Goal: Task Accomplishment & Management: Complete application form

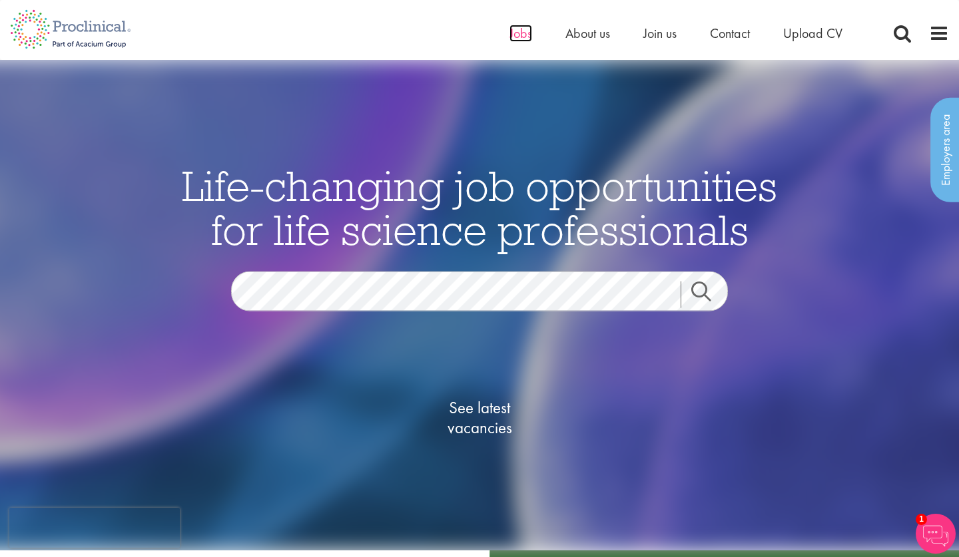
click at [518, 37] on span "Jobs" at bounding box center [520, 33] width 23 height 17
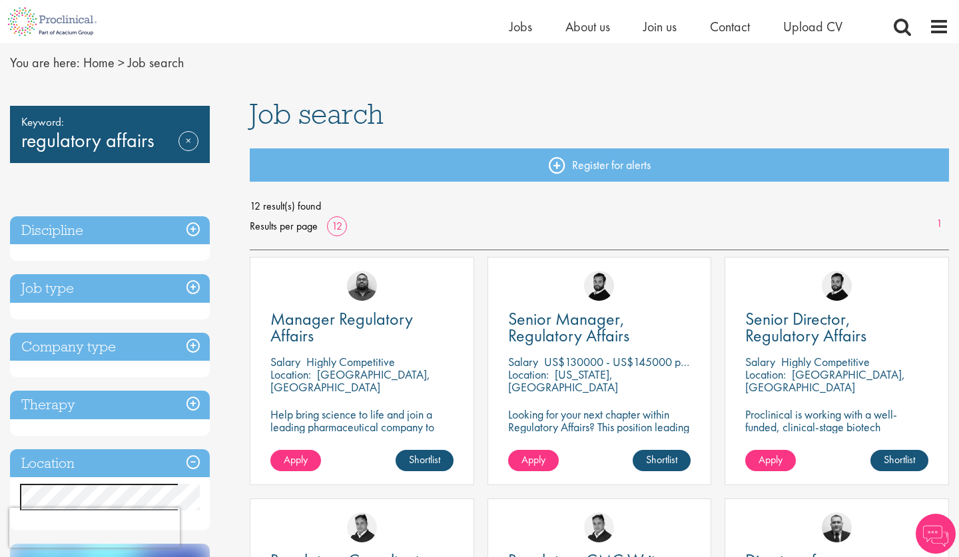
scroll to position [70, 0]
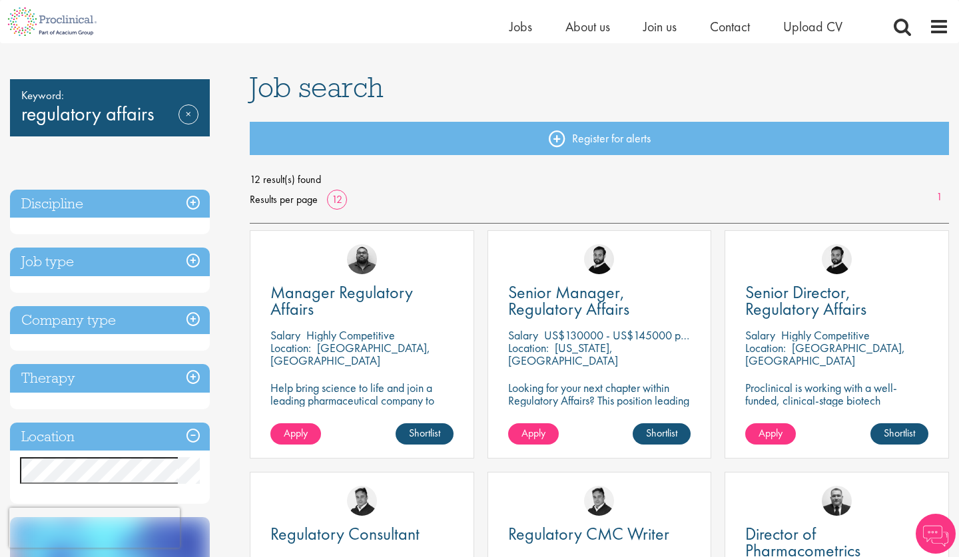
click at [97, 207] on h3 "Discipline" at bounding box center [110, 204] width 200 height 29
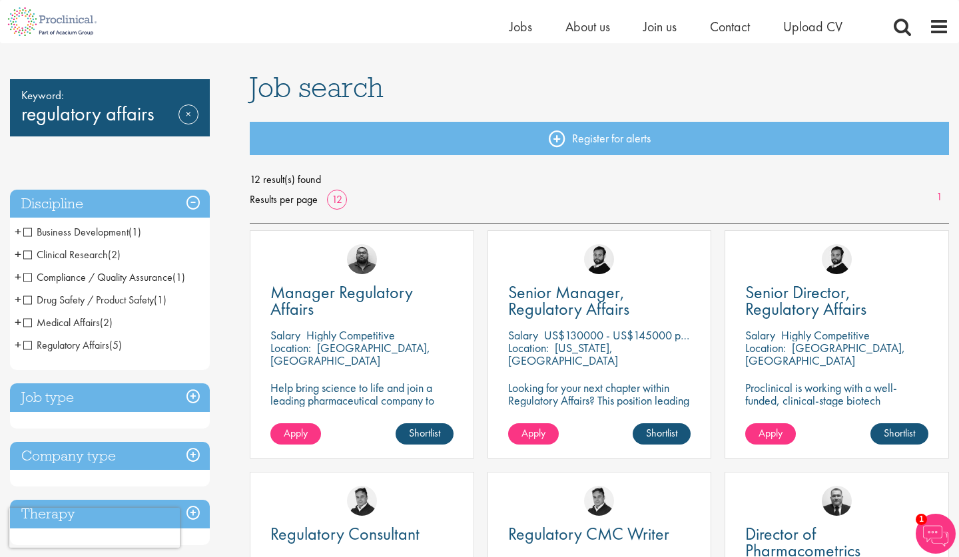
click at [29, 345] on span "Regulatory Affairs" at bounding box center [66, 345] width 86 height 14
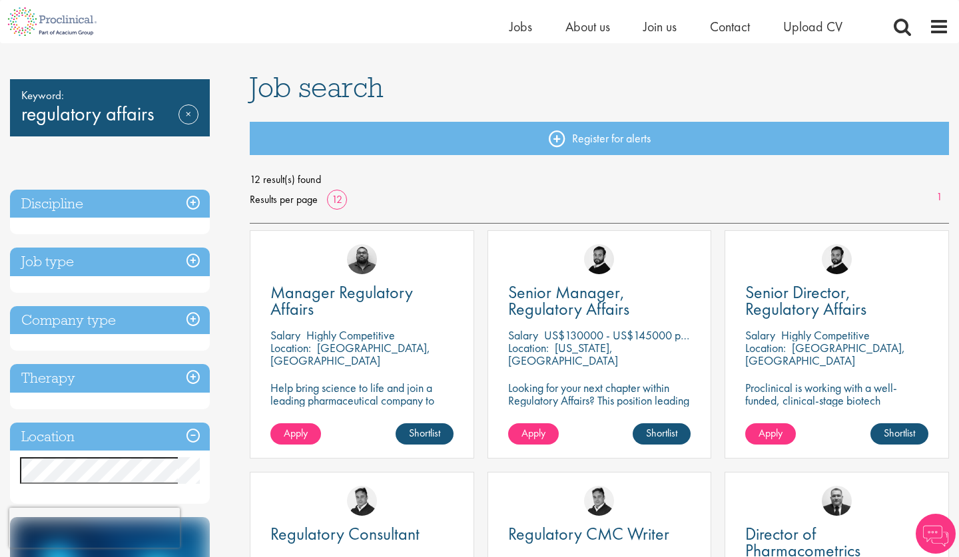
click at [67, 439] on h3 "Location" at bounding box center [110, 437] width 200 height 29
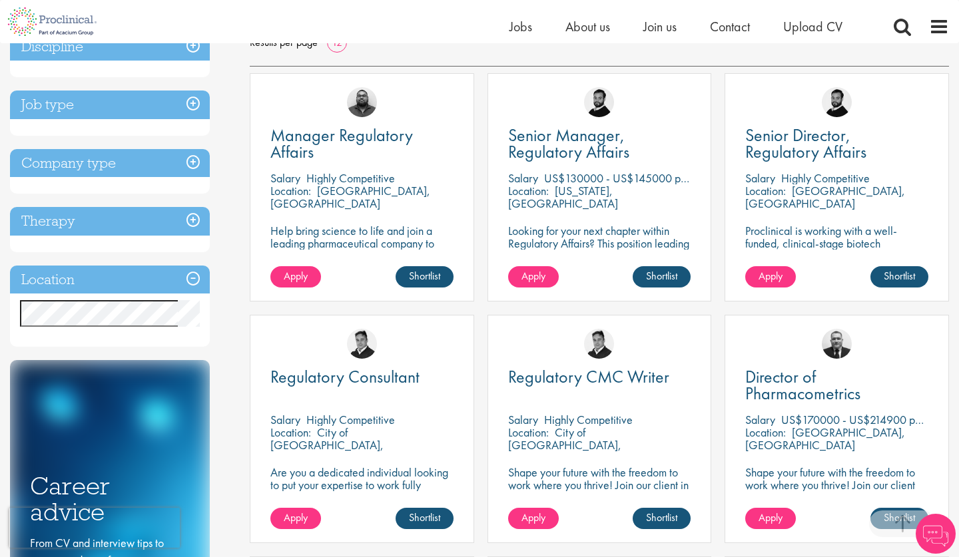
scroll to position [234, 0]
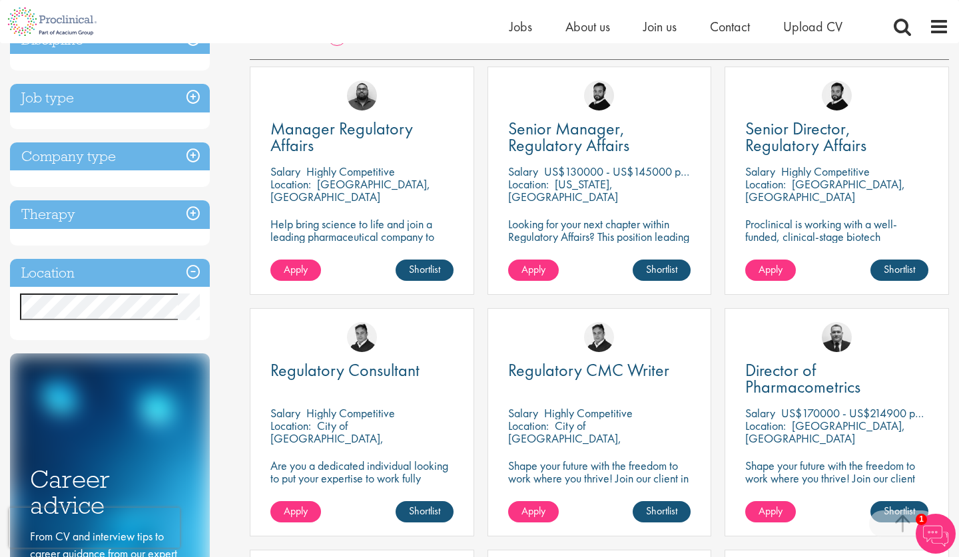
click at [193, 271] on h3 "Location" at bounding box center [110, 273] width 200 height 29
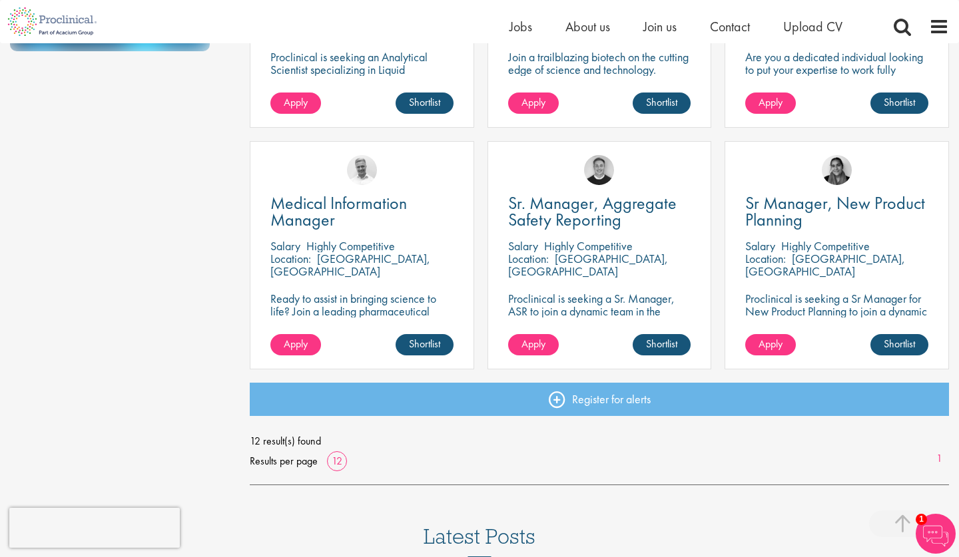
scroll to position [887, 0]
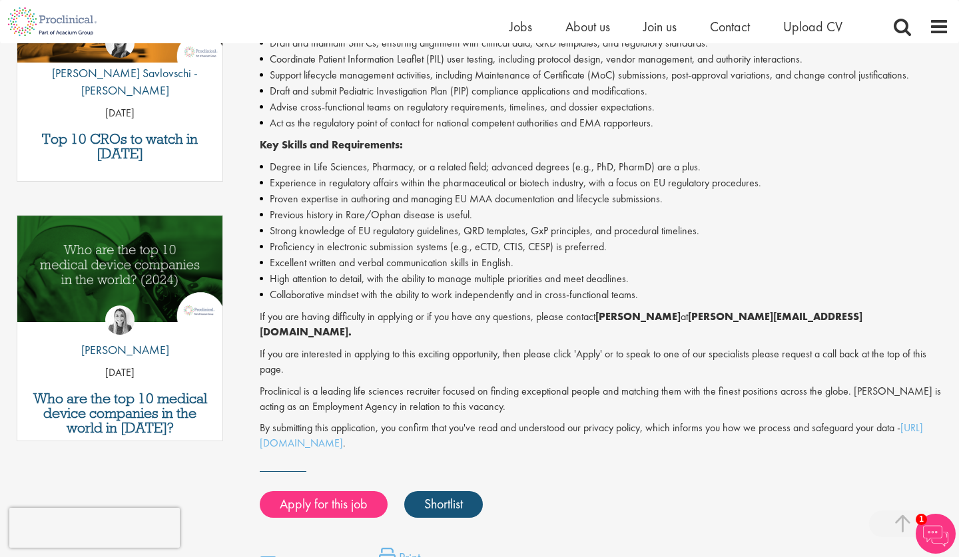
scroll to position [552, 0]
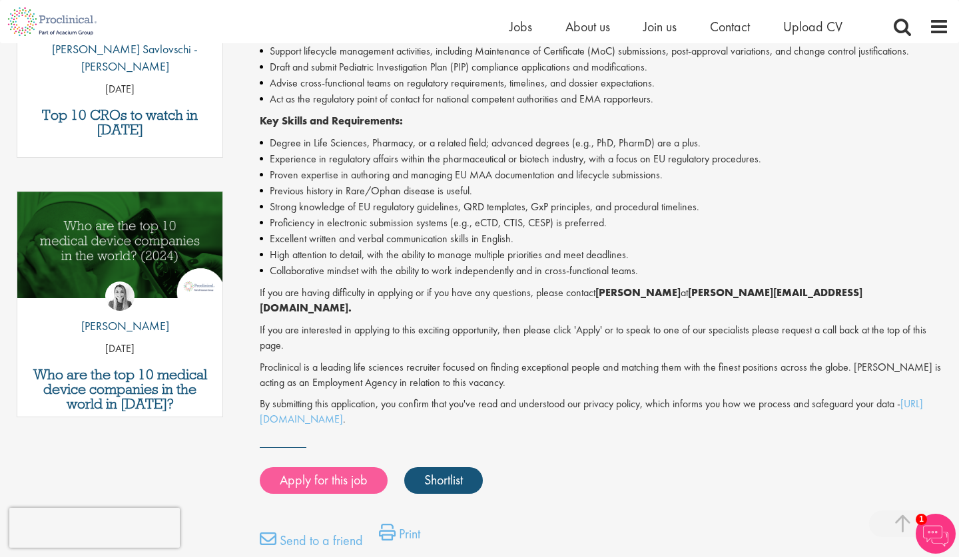
click at [326, 467] on link "Apply for this job" at bounding box center [324, 480] width 128 height 27
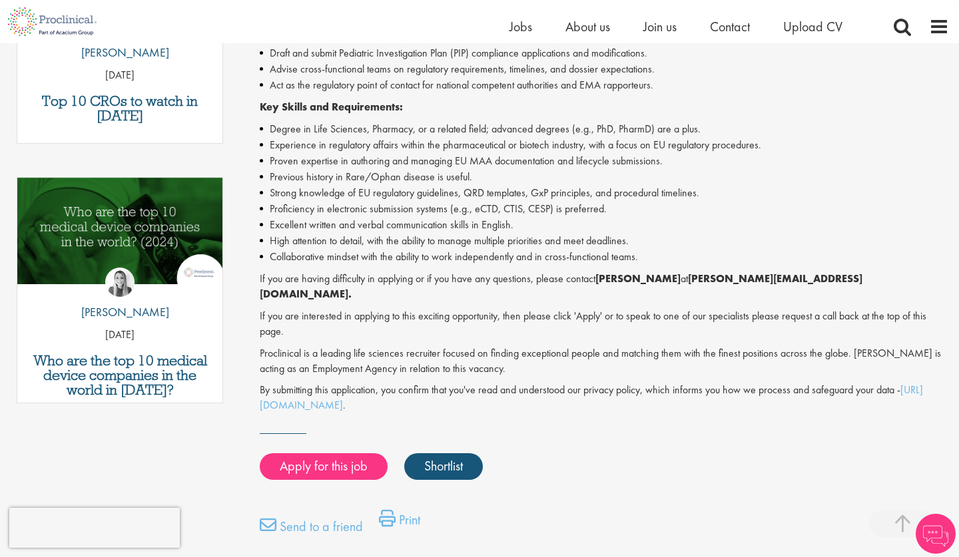
scroll to position [556, 0]
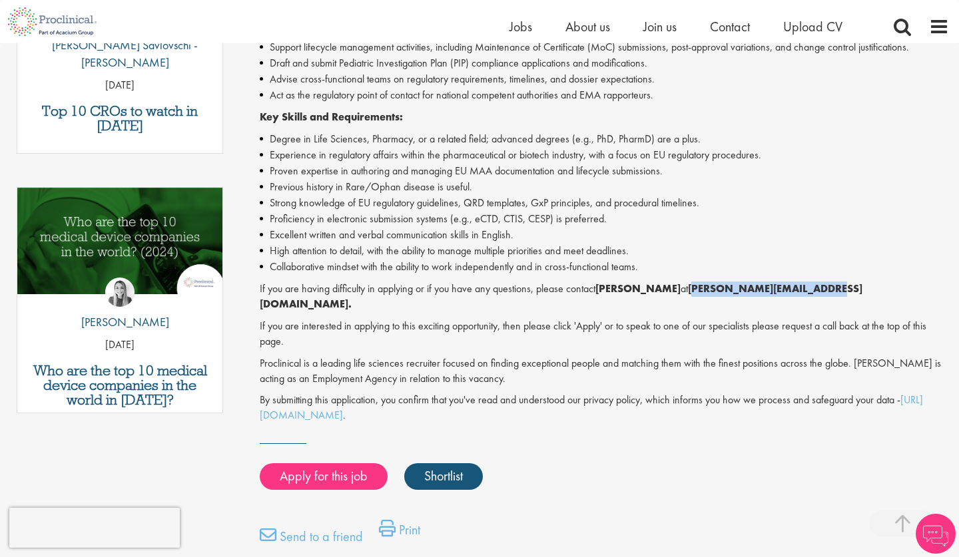
drag, startPoint x: 687, startPoint y: 277, endPoint x: 831, endPoint y: 281, distance: 143.8
click at [831, 282] on p "If you are having difficulty in applying or if you have any questions, please c…" at bounding box center [604, 297] width 689 height 31
click at [801, 282] on strong "[PERSON_NAME][EMAIL_ADDRESS][DOMAIN_NAME]." at bounding box center [561, 296] width 602 height 29
drag, startPoint x: 684, startPoint y: 280, endPoint x: 822, endPoint y: 282, distance: 138.5
click at [822, 282] on strong "[PERSON_NAME][EMAIL_ADDRESS][DOMAIN_NAME]." at bounding box center [561, 296] width 602 height 29
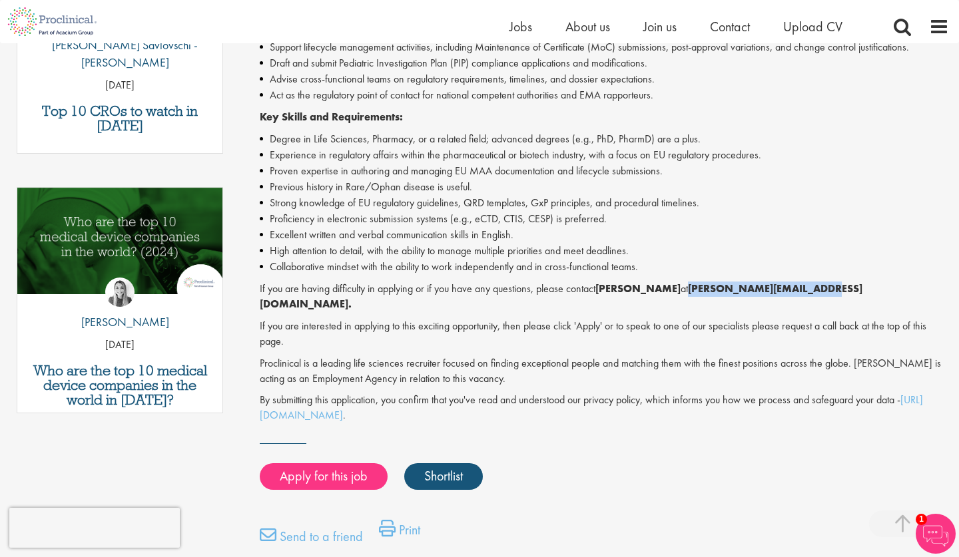
copy strong "[PERSON_NAME][EMAIL_ADDRESS][DOMAIN_NAME]"
